Goal: Navigation & Orientation: Find specific page/section

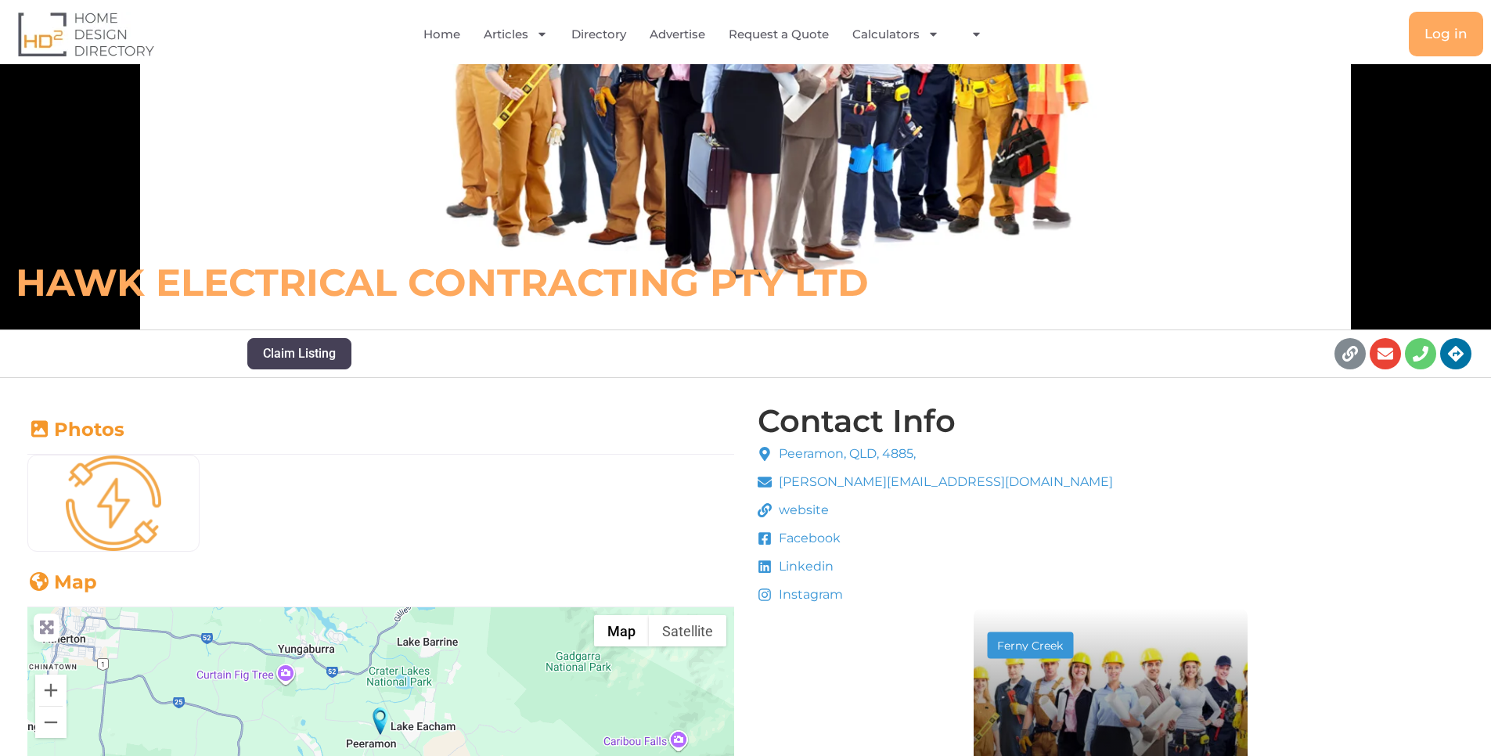
scroll to position [250, 0]
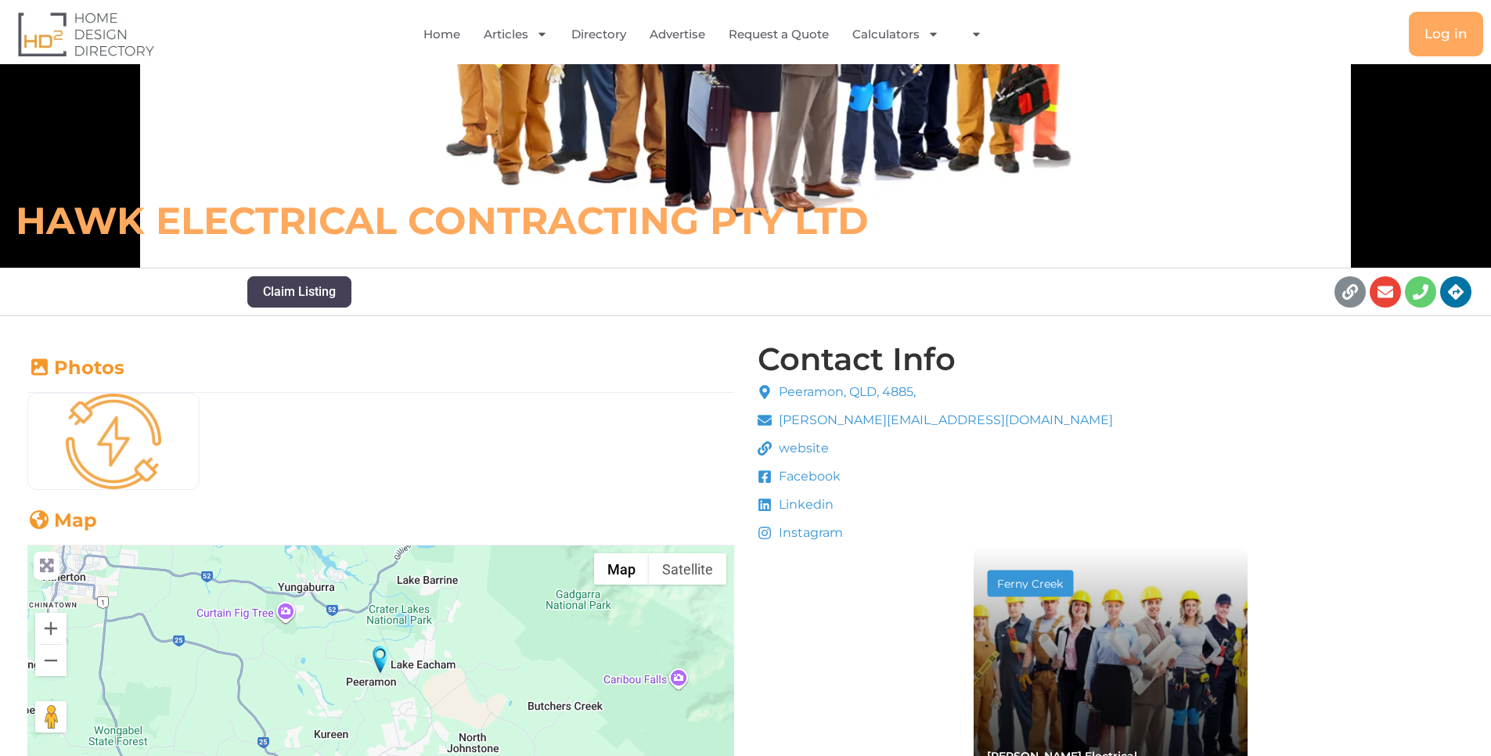
click at [939, 390] on li "Peeramon, QLD, 4885," at bounding box center [936, 394] width 356 height 23
copy ul "Peeramon, QLD, 4885,"
click at [780, 500] on span "Linkedin" at bounding box center [804, 504] width 59 height 19
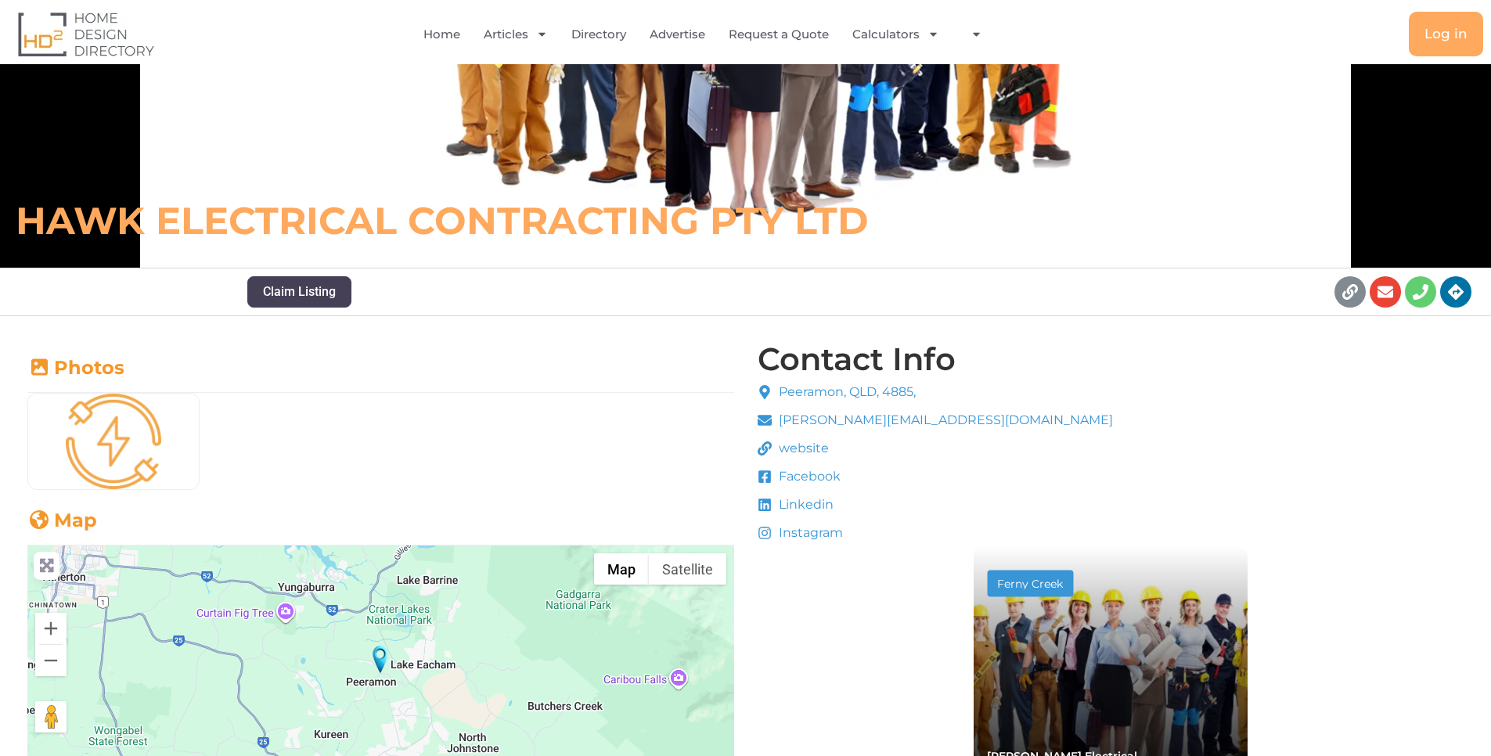
click at [824, 505] on span "Linkedin" at bounding box center [804, 504] width 59 height 19
click at [758, 503] on icon at bounding box center [765, 505] width 14 height 14
click at [769, 502] on icon at bounding box center [764, 505] width 13 height 13
